Goal: Task Accomplishment & Management: Use online tool/utility

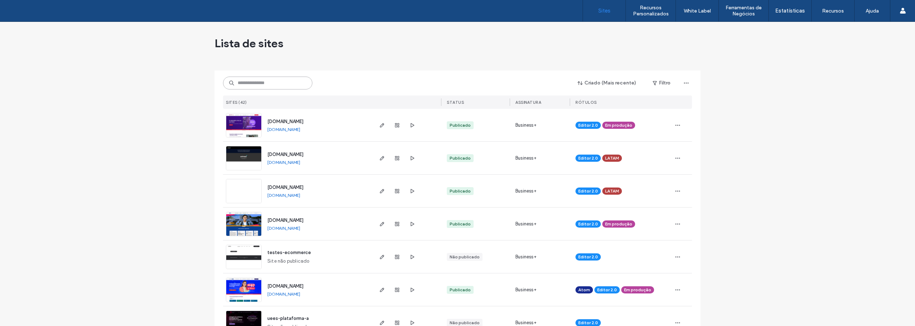
click at [248, 79] on input at bounding box center [267, 82] width 89 height 13
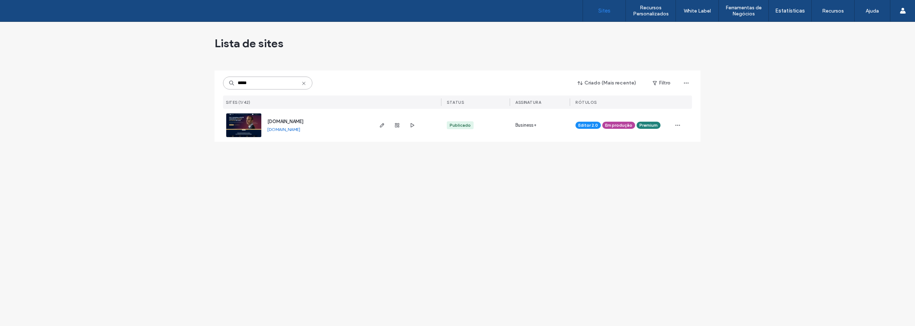
type input "*****"
click at [248, 123] on img at bounding box center [243, 137] width 35 height 49
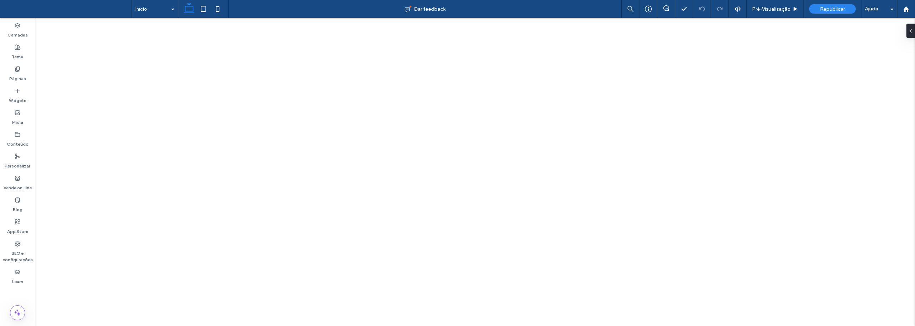
click at [18, 137] on icon at bounding box center [18, 135] width 6 height 6
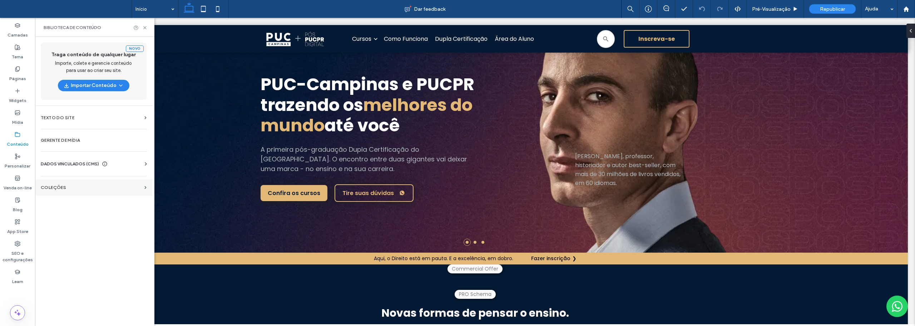
click at [59, 188] on label "COLEÇÕES" at bounding box center [91, 187] width 101 height 5
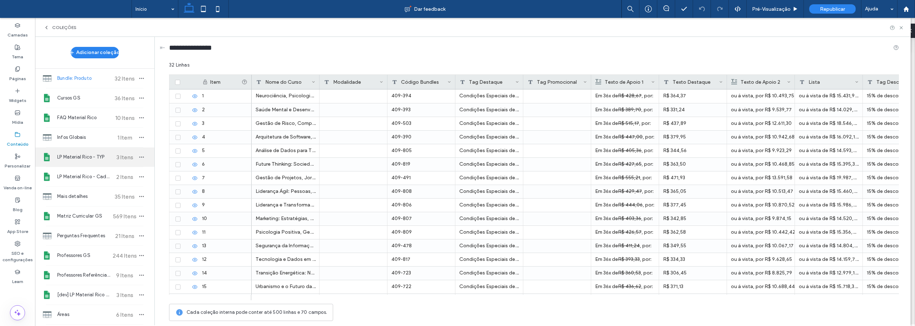
click at [87, 155] on span "LP Material Rico - TYP" at bounding box center [83, 156] width 53 height 7
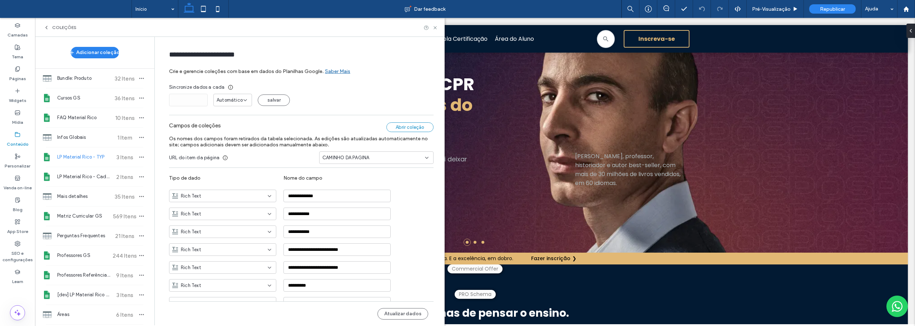
click at [413, 127] on div "Abrir coleção" at bounding box center [409, 127] width 47 height 10
click at [412, 311] on button "Atualizar dados" at bounding box center [402, 313] width 51 height 11
click at [18, 71] on icon at bounding box center [18, 69] width 6 height 6
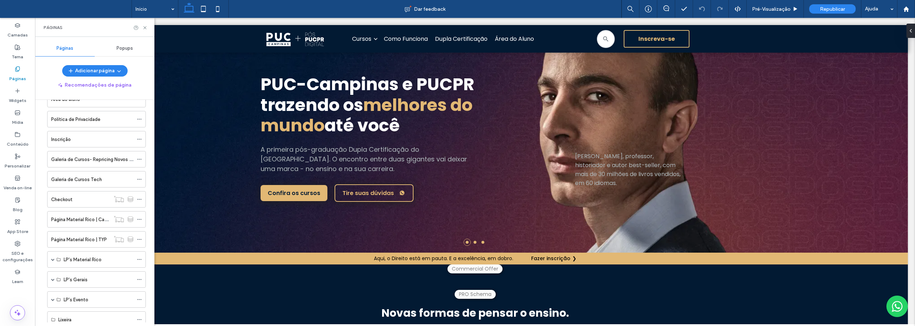
scroll to position [179, 0]
click at [140, 220] on icon at bounding box center [139, 221] width 5 height 5
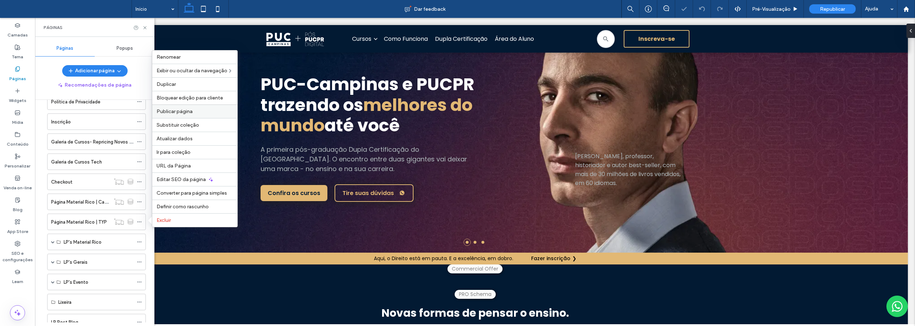
click at [179, 110] on span "Publicar página" at bounding box center [175, 111] width 36 height 6
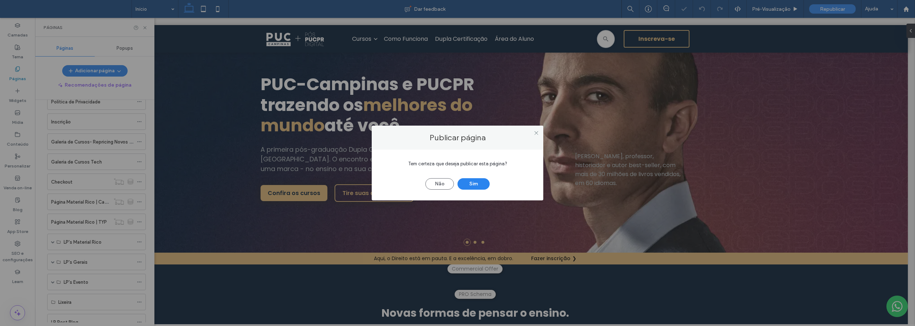
scroll to position [0, 0]
click at [476, 184] on button "Sim" at bounding box center [474, 183] width 32 height 11
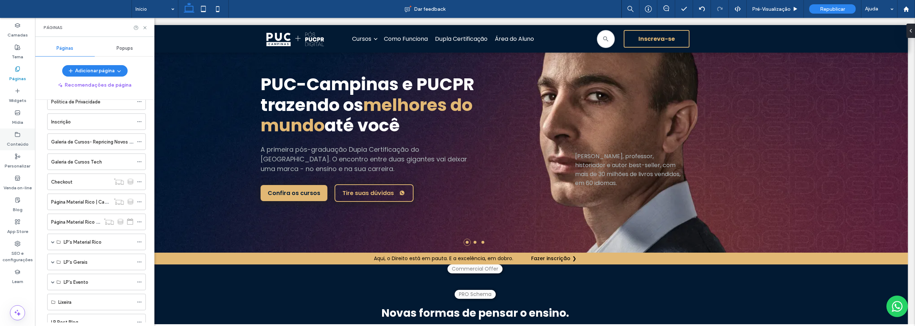
click at [13, 143] on label "Conteúdo" at bounding box center [18, 142] width 22 height 10
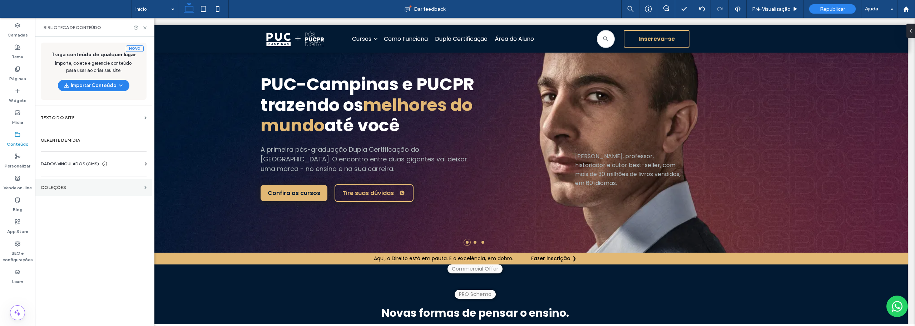
click at [56, 188] on label "COLEÇÕES" at bounding box center [91, 187] width 101 height 5
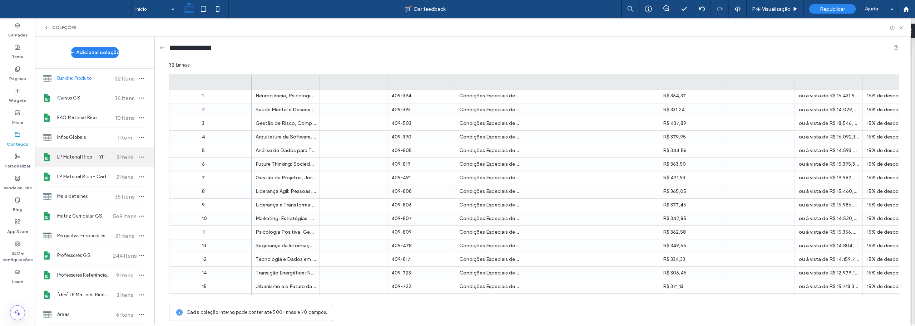
click at [79, 155] on span "LP Material Rico - TYP" at bounding box center [83, 156] width 53 height 7
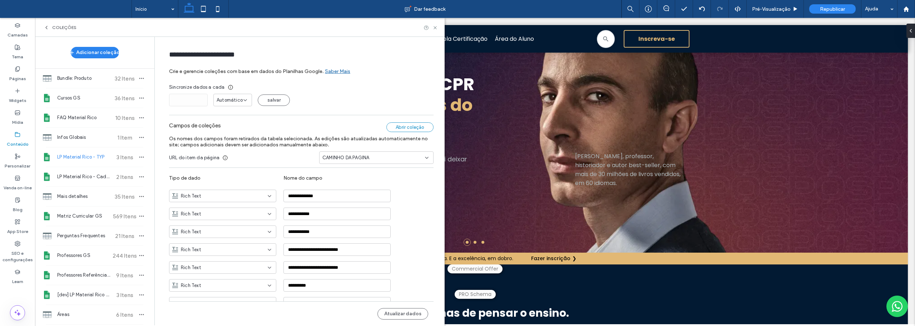
click at [402, 124] on div "Abrir coleção" at bounding box center [409, 127] width 47 height 10
click at [396, 313] on button "Atualizar dados" at bounding box center [402, 313] width 51 height 11
click at [17, 73] on label "Páginas" at bounding box center [17, 77] width 17 height 10
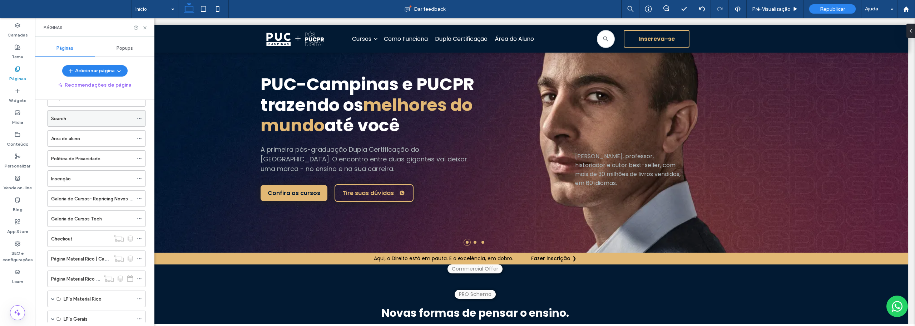
scroll to position [179, 0]
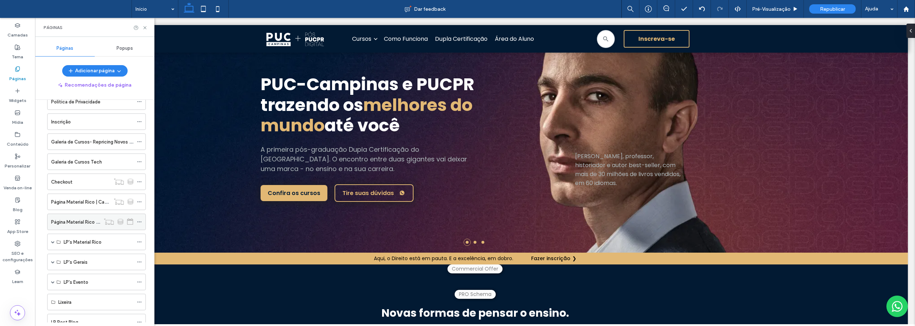
click at [139, 220] on icon at bounding box center [139, 221] width 5 height 5
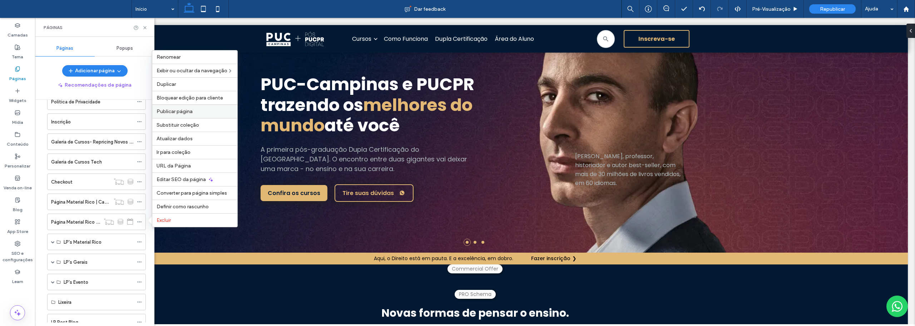
click at [180, 110] on span "Publicar página" at bounding box center [175, 111] width 36 height 6
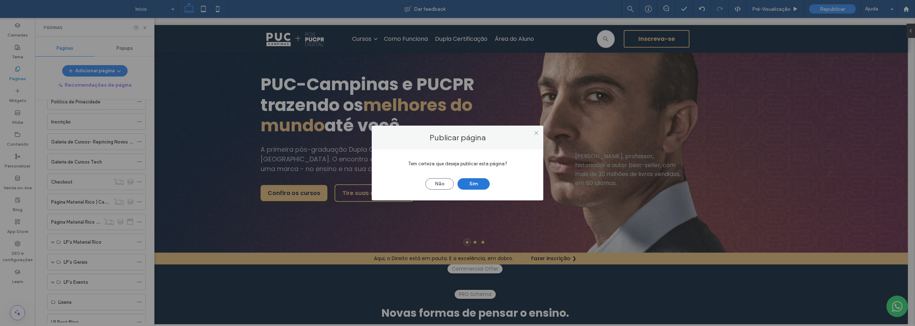
click at [477, 181] on button "Sim" at bounding box center [474, 183] width 32 height 11
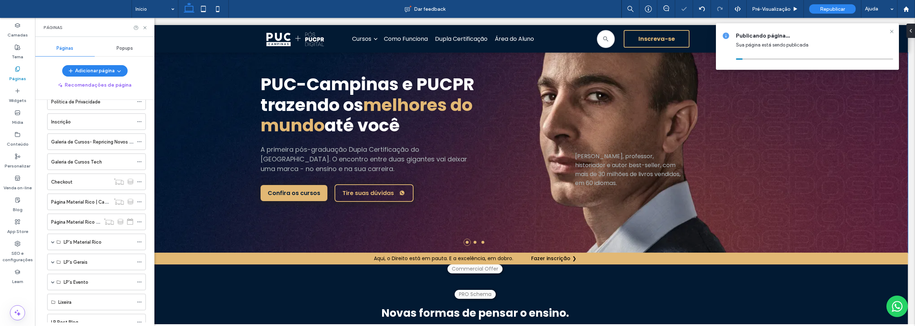
scroll to position [0, 0]
